Goal: Task Accomplishment & Management: Manage account settings

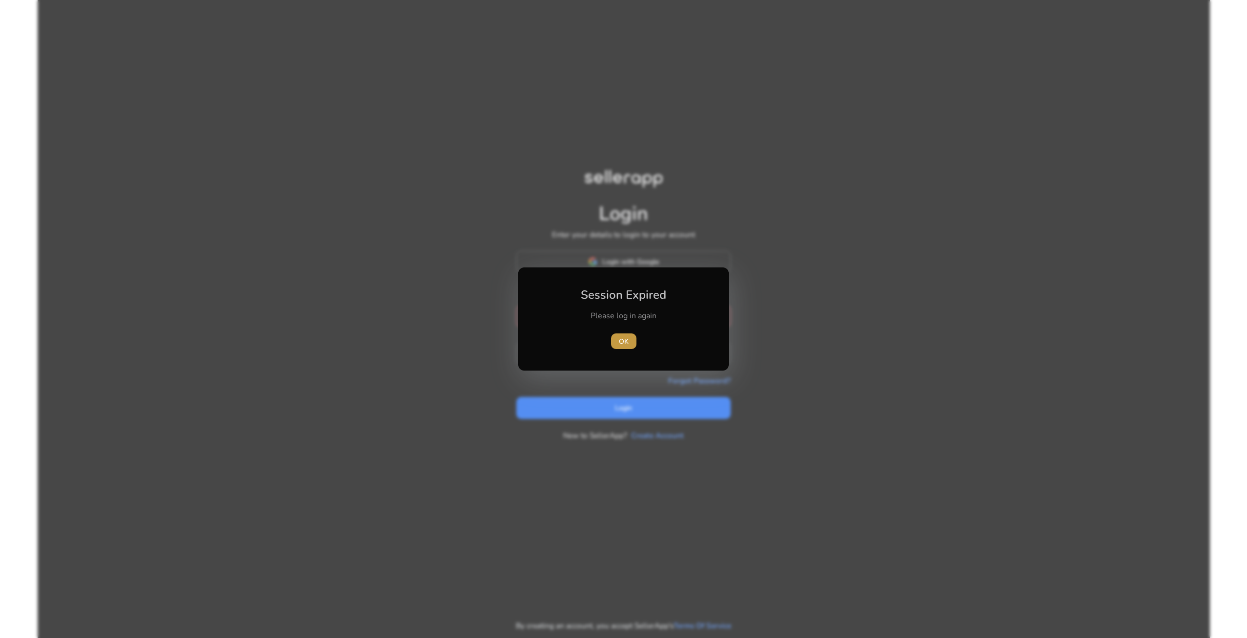
click at [623, 338] on span "OK" at bounding box center [624, 341] width 10 height 10
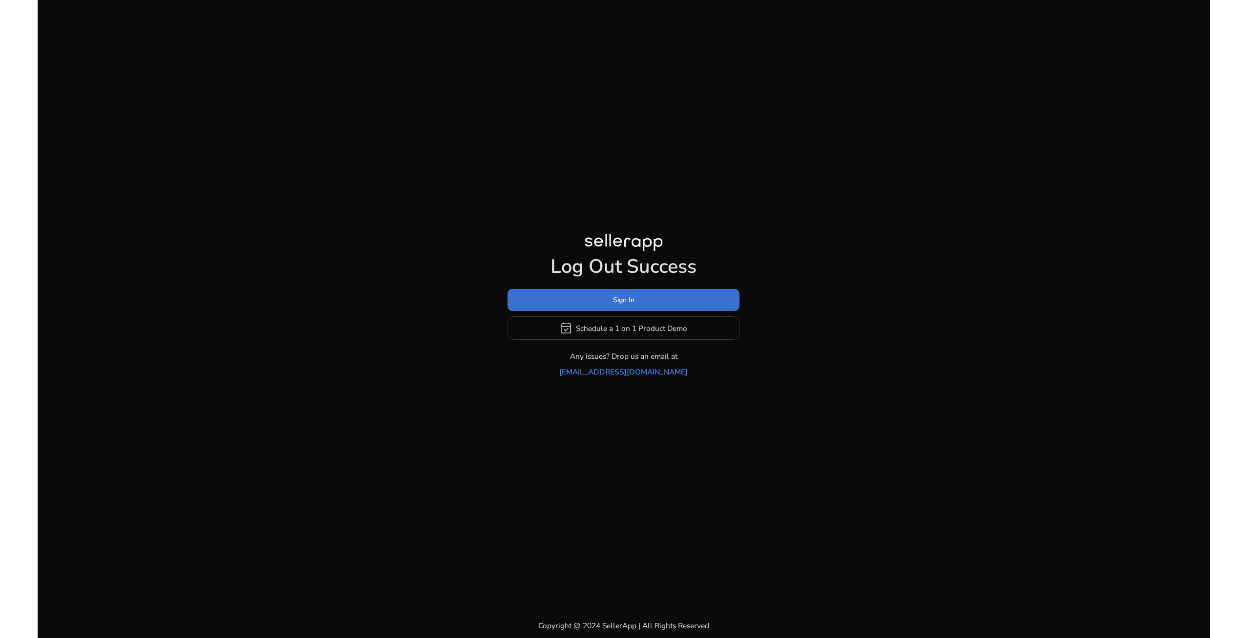
click at [668, 310] on span at bounding box center [624, 299] width 232 height 23
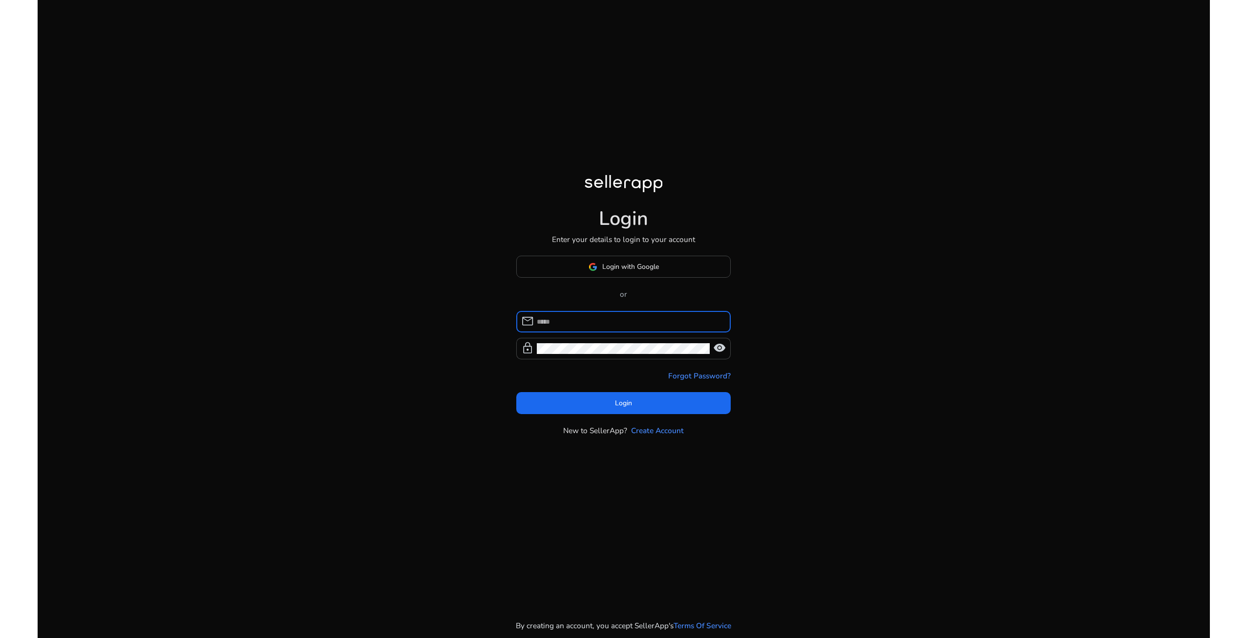
click at [572, 322] on input at bounding box center [630, 321] width 186 height 11
type input "**********"
click button "Login" at bounding box center [623, 403] width 215 height 22
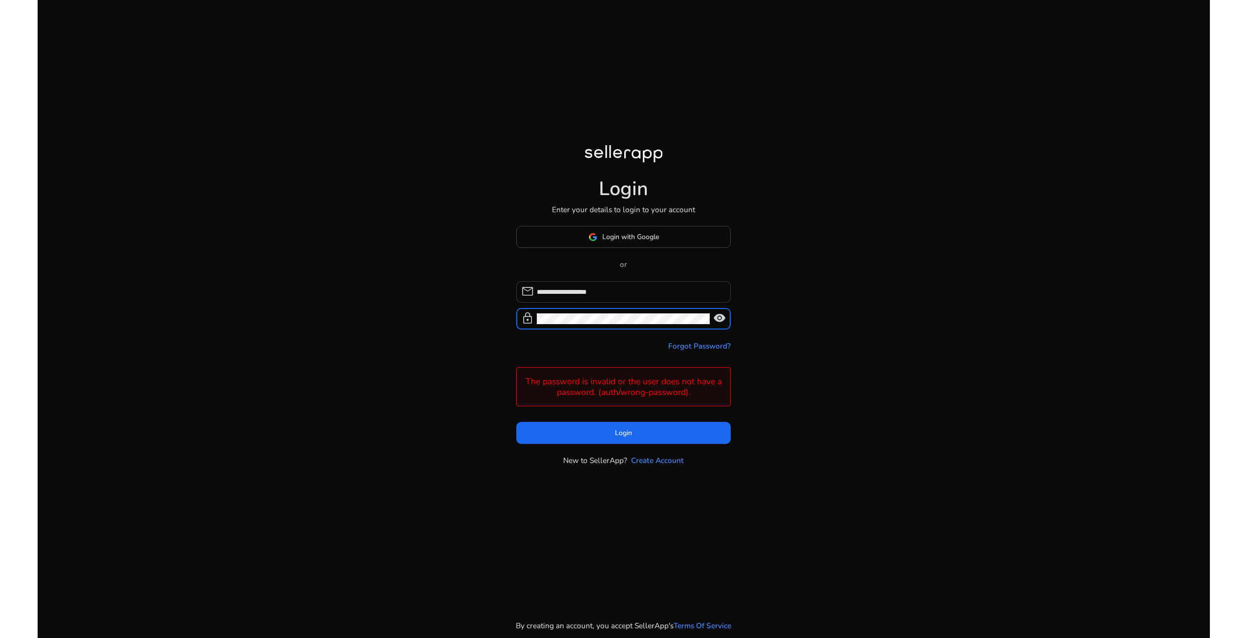
click button "Login" at bounding box center [623, 433] width 215 height 22
click at [647, 239] on span "Login with Google" at bounding box center [630, 237] width 57 height 10
